Goal: Information Seeking & Learning: Learn about a topic

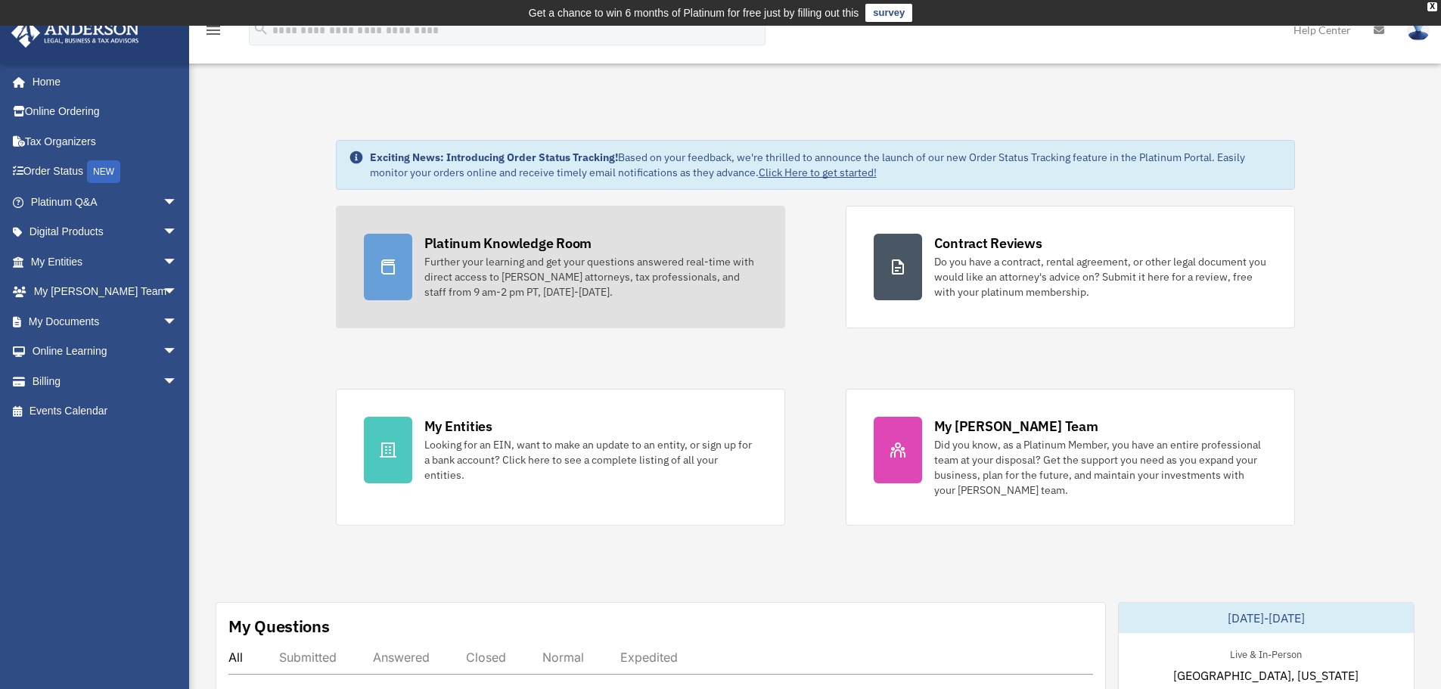
click at [466, 254] on div "Further your learning and get your questions answered real-time with direct acc…" at bounding box center [590, 276] width 333 height 45
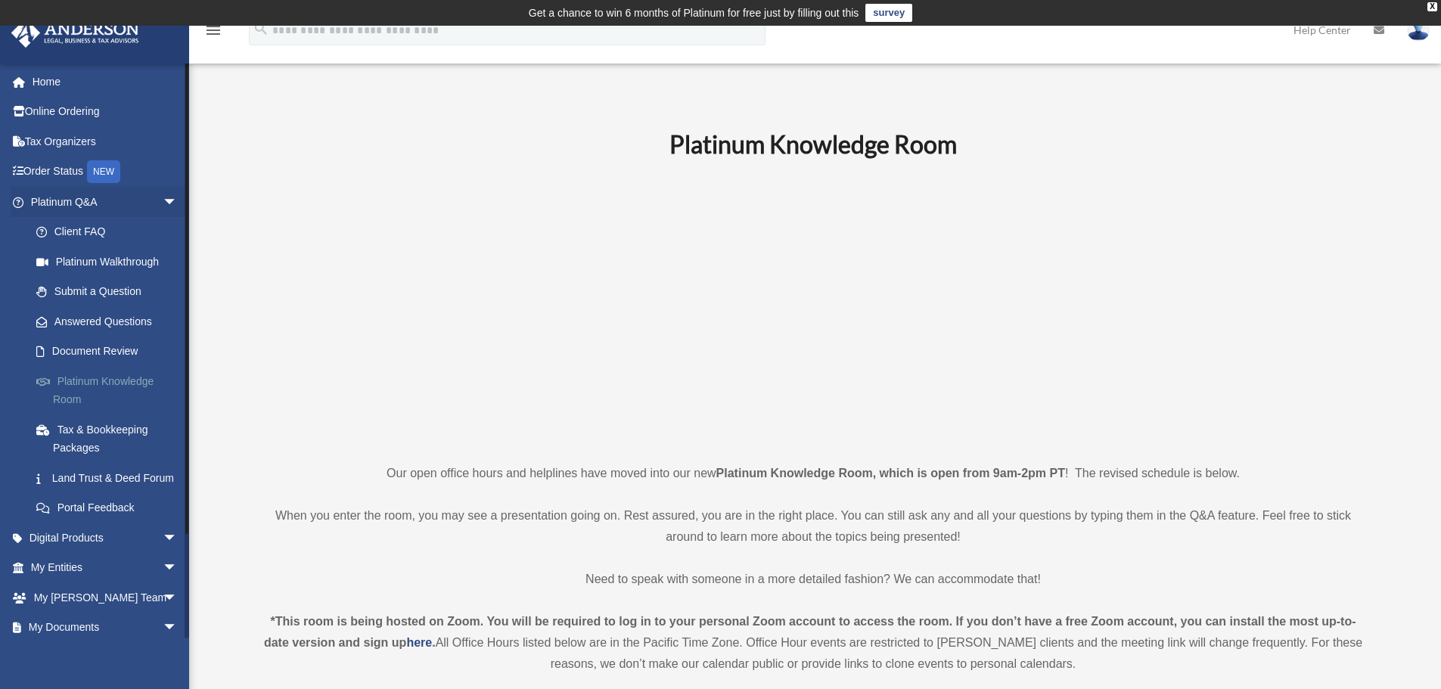
click at [112, 377] on link "Platinum Knowledge Room" at bounding box center [110, 390] width 179 height 48
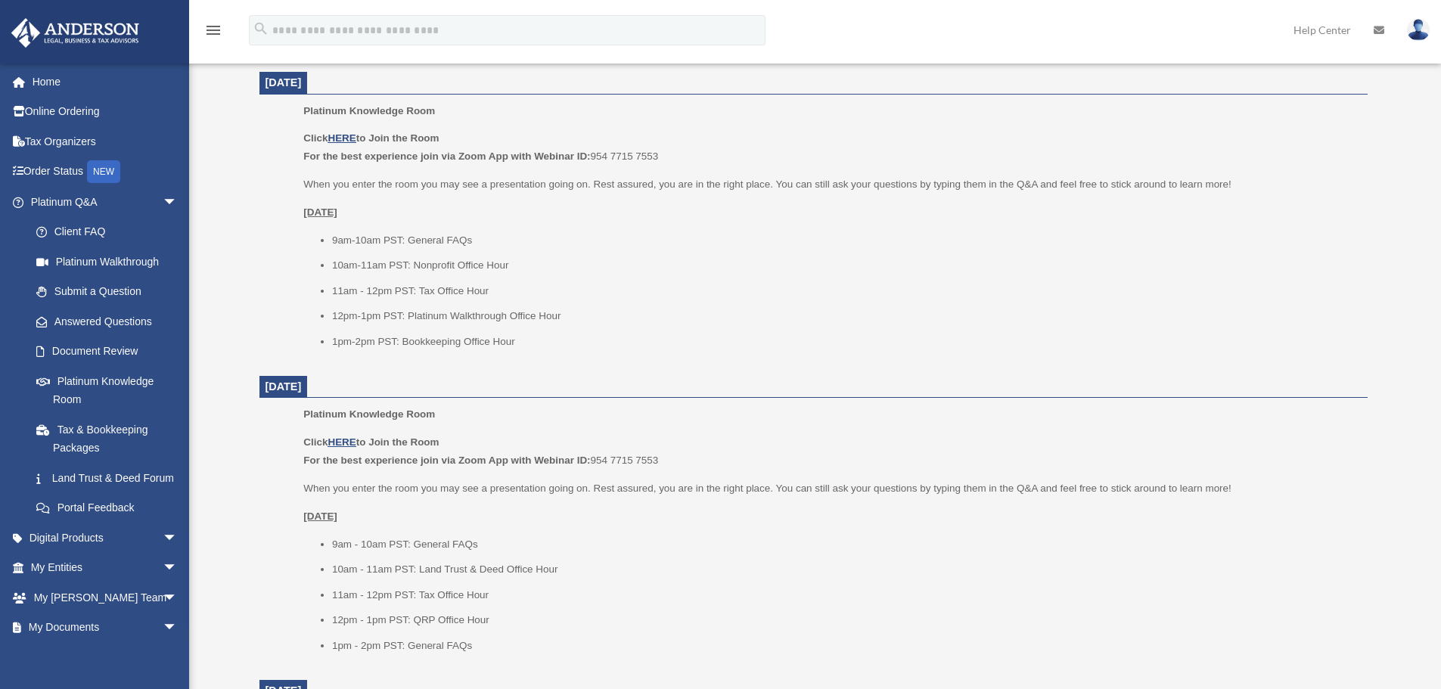
scroll to position [625, 0]
click at [351, 146] on p "Click HERE to Join the Room For the best experience join via Zoom App with Webi…" at bounding box center [829, 149] width 1053 height 36
click at [348, 138] on u "HERE" at bounding box center [341, 139] width 28 height 11
